Goal: Task Accomplishment & Management: Use online tool/utility

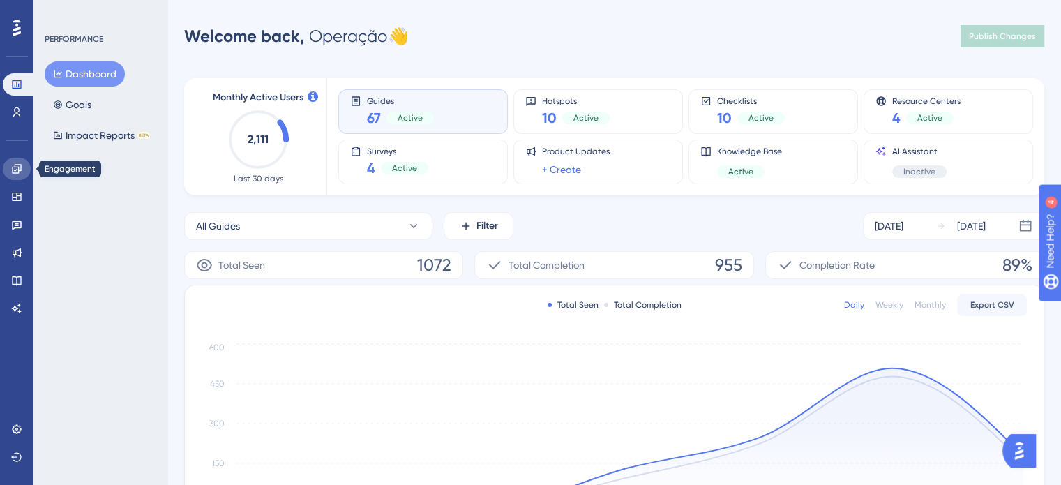
drag, startPoint x: 11, startPoint y: 170, endPoint x: 78, endPoint y: 217, distance: 82.1
click at [12, 170] on icon at bounding box center [16, 168] width 11 height 11
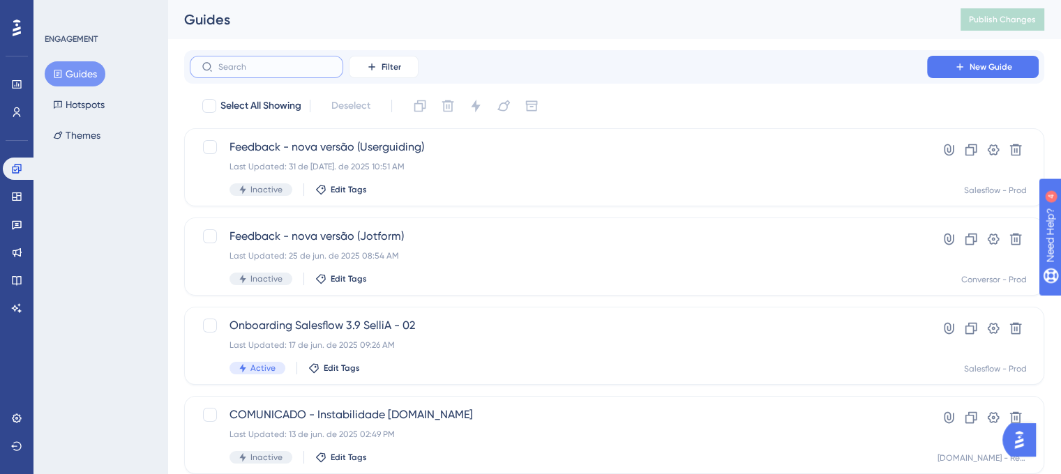
click at [320, 69] on input "text" at bounding box center [274, 67] width 113 height 10
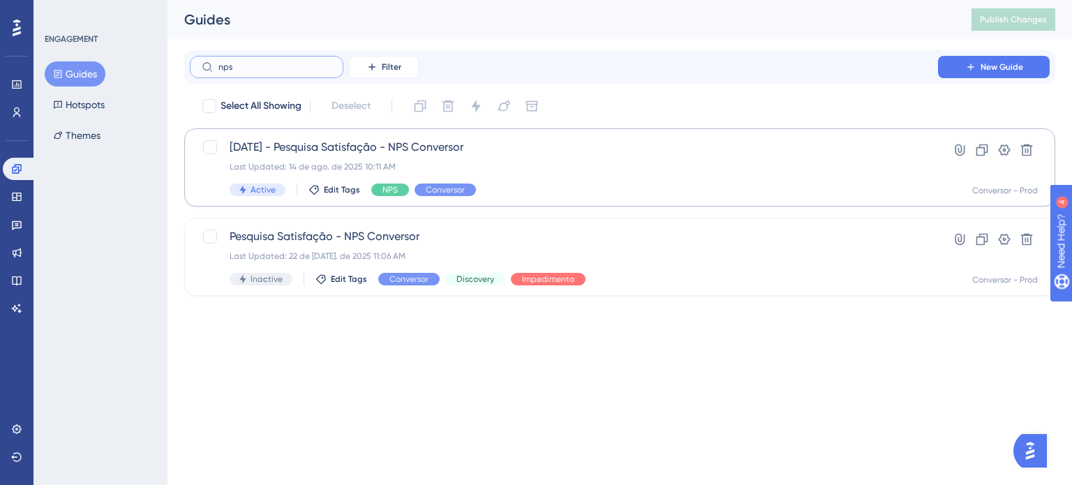
type input "nps"
click at [521, 181] on div "12-08-25 - Pesquisa Satisfação - NPS Conversor Last Updated: 14 de ago. de 2025…" at bounding box center [564, 167] width 668 height 57
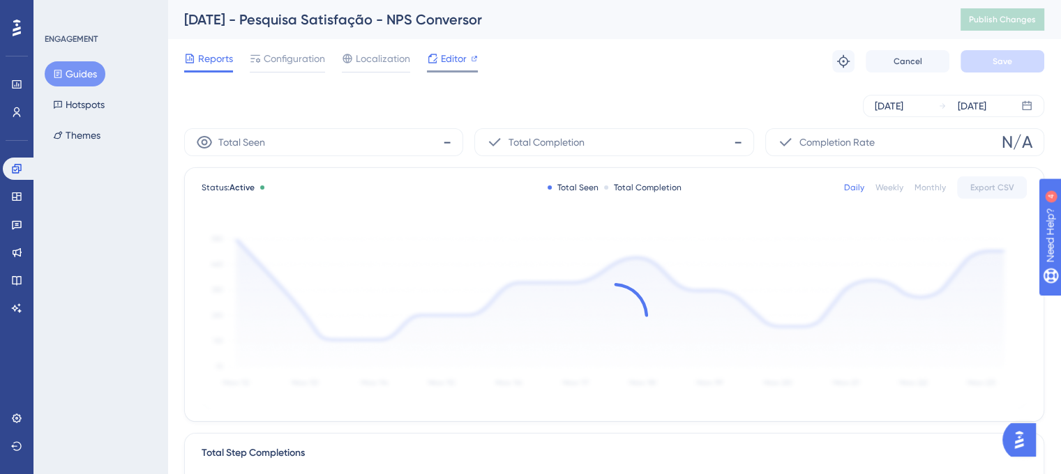
click at [458, 62] on span "Editor" at bounding box center [454, 58] width 26 height 17
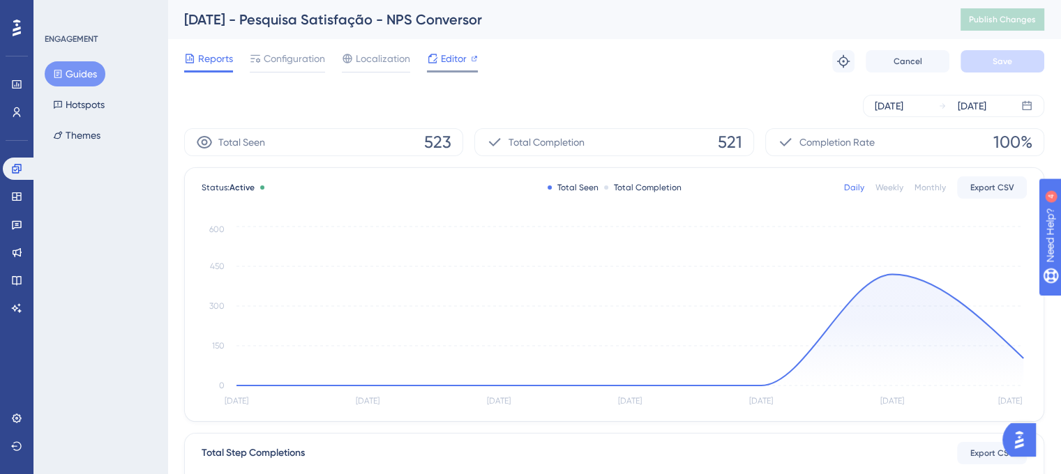
click at [449, 65] on span "Editor" at bounding box center [454, 58] width 26 height 17
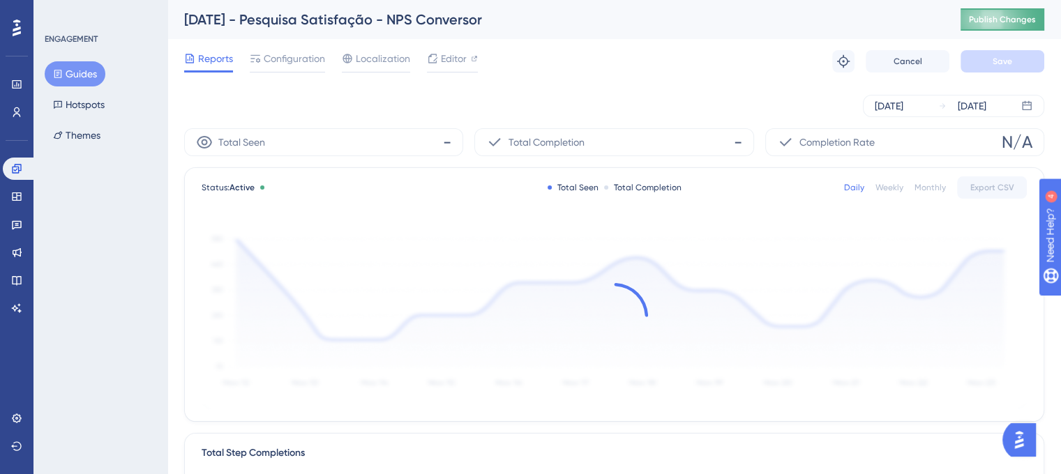
click at [1016, 26] on button "Publish Changes" at bounding box center [1003, 19] width 84 height 22
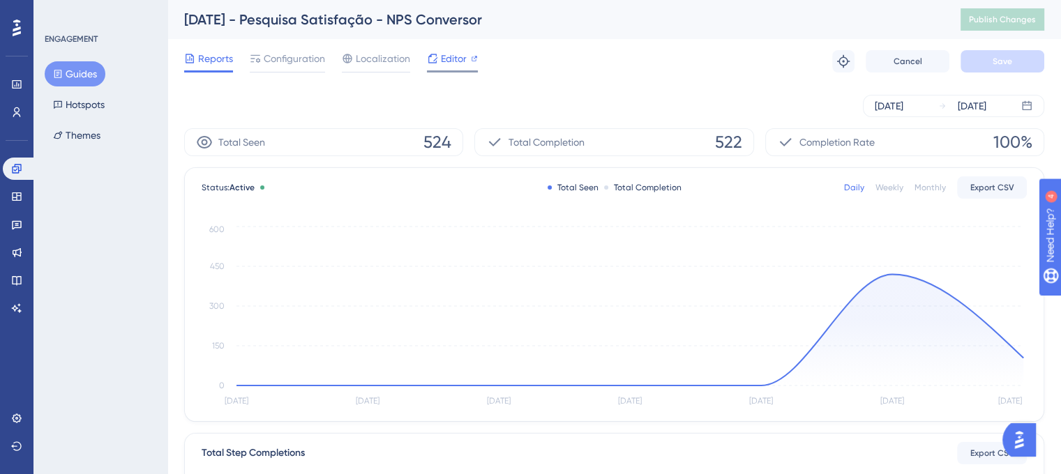
click at [450, 55] on span "Editor" at bounding box center [454, 58] width 26 height 17
click at [447, 52] on span "Editor" at bounding box center [454, 58] width 26 height 17
click at [281, 59] on span "Configuration" at bounding box center [294, 58] width 61 height 17
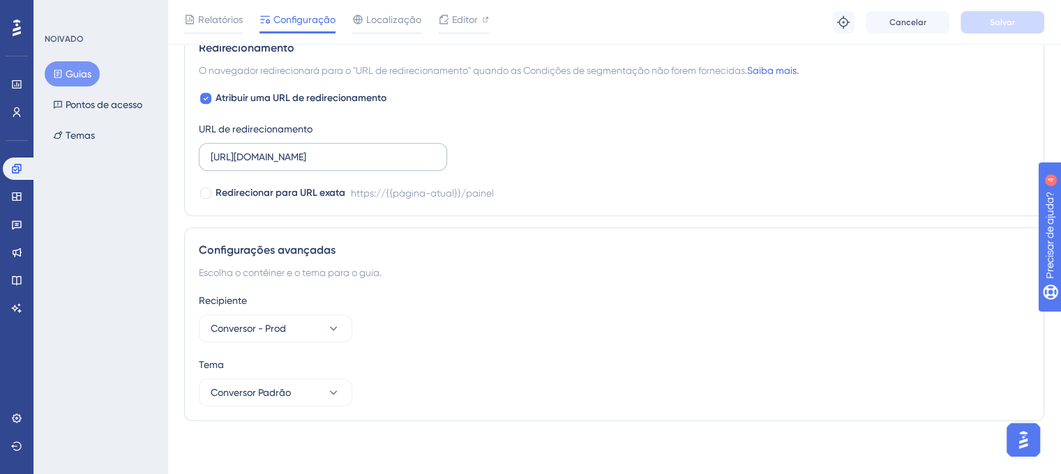
scroll to position [1224, 0]
